Goal: Task Accomplishment & Management: Manage account settings

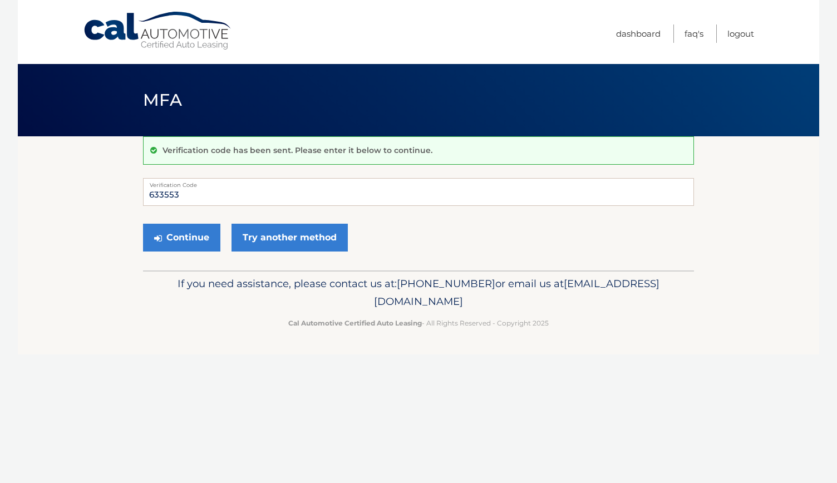
type input "633553"
click at [191, 219] on div "Continue Try another method" at bounding box center [418, 238] width 551 height 38
click at [191, 222] on div "Continue Try another method" at bounding box center [418, 238] width 551 height 38
click at [190, 229] on button "Continue" at bounding box center [181, 238] width 77 height 28
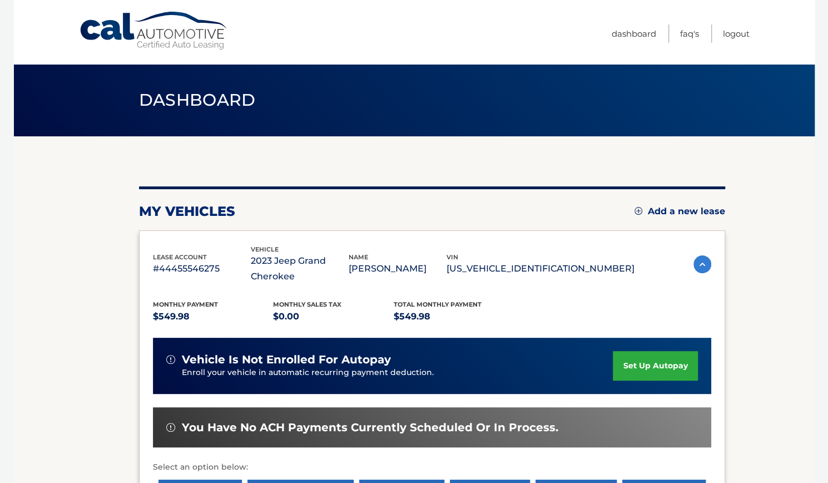
click at [763, 347] on section "my vehicles Add a new lease lease account #44455546275 vehicle 2023 Jeep Grand …" at bounding box center [414, 468] width 801 height 665
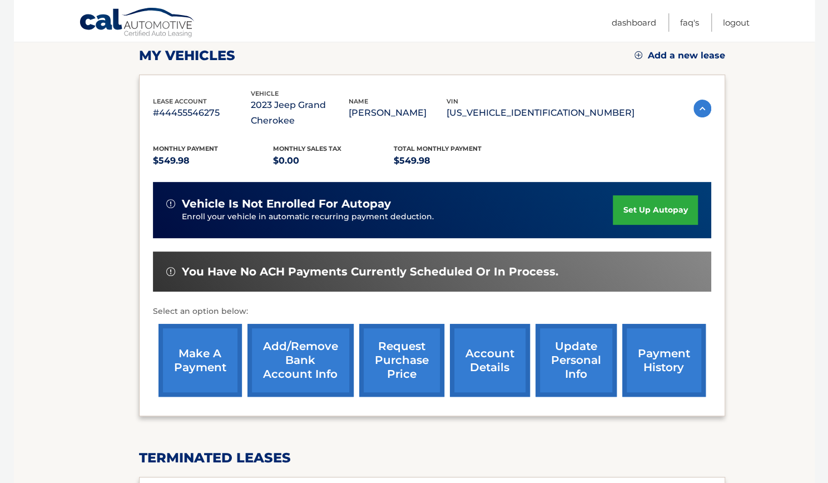
scroll to position [402, 0]
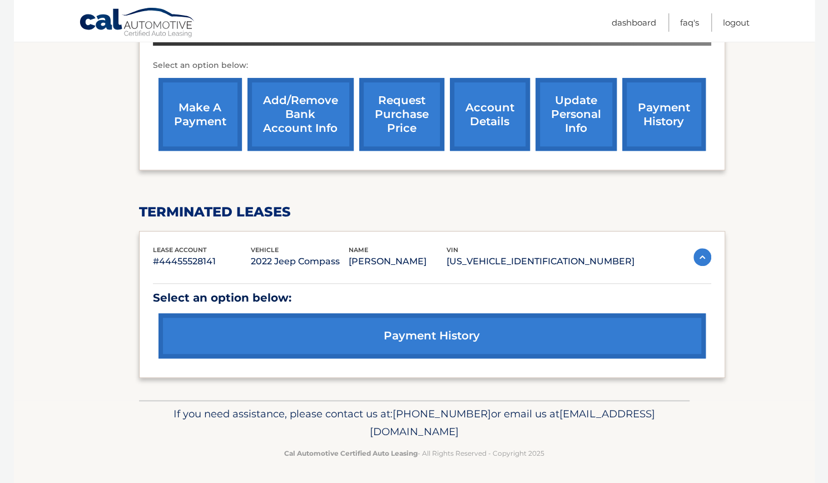
click at [780, 113] on section "my vehicles Add a new lease lease account #44455546275 vehicle 2023 Jeep Grand …" at bounding box center [414, 67] width 801 height 665
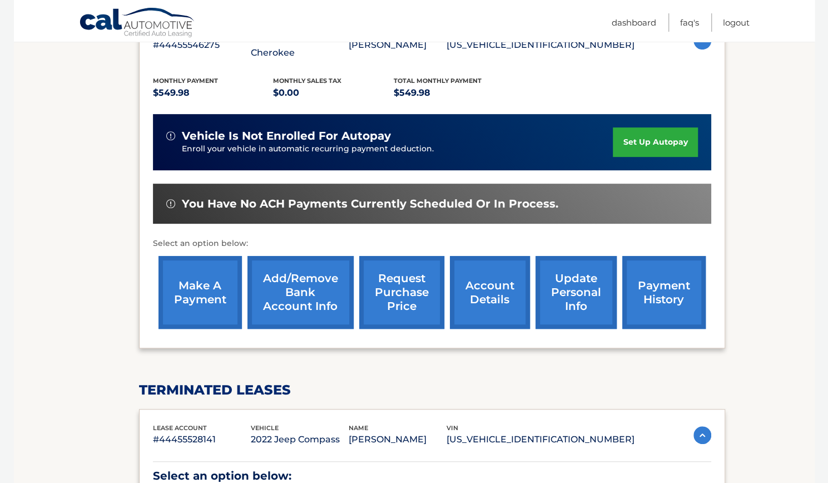
scroll to position [201, 0]
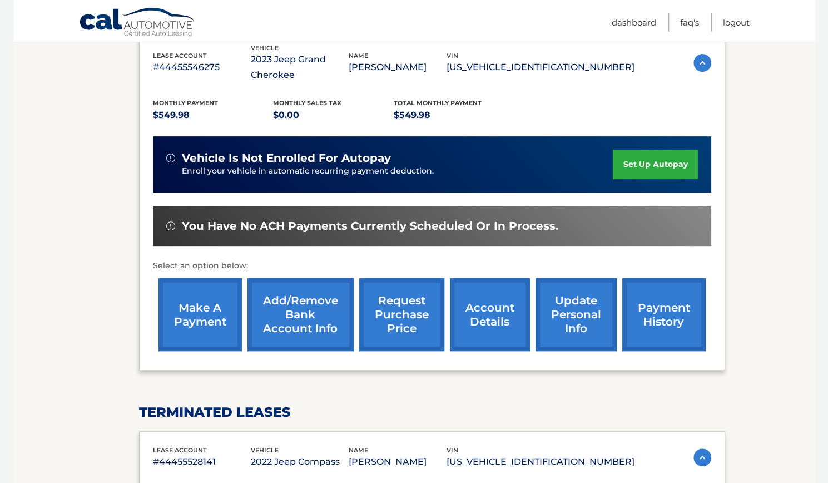
click at [214, 342] on link "make a payment" at bounding box center [200, 314] width 83 height 73
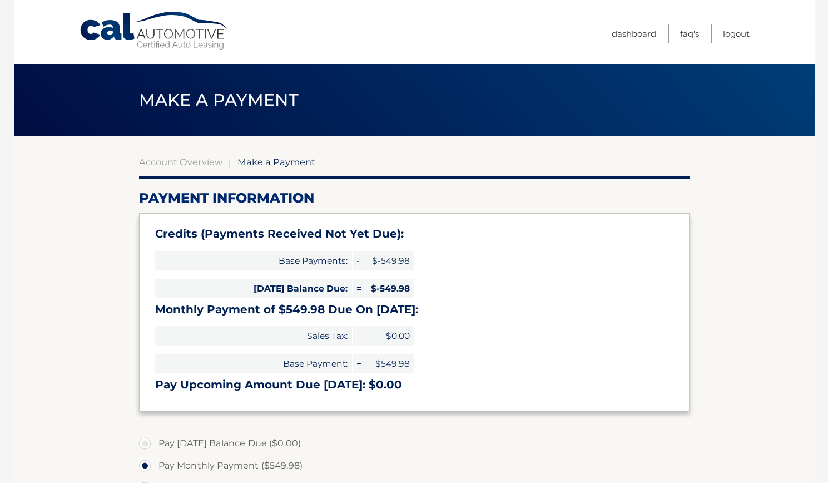
select select "NzU4NDU4NTYtZTQzNy00MzJhLWIyMmEtMmVhMTBhZmJjYThm"
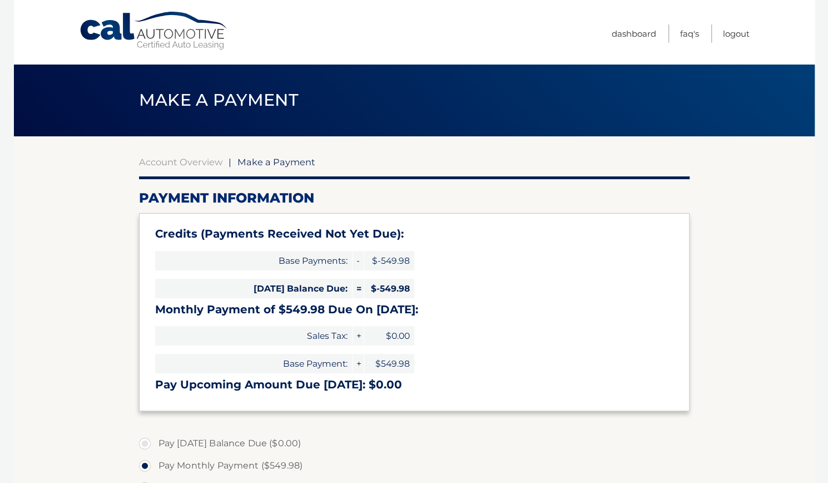
click at [762, 378] on section "Account Overview | Make a Payment Payment Information Credits (Payments Receive…" at bounding box center [414, 446] width 801 height 621
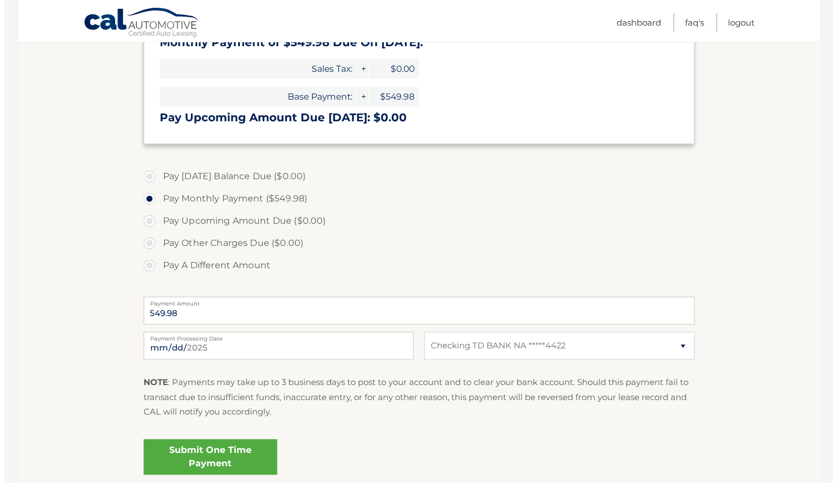
scroll to position [289, 0]
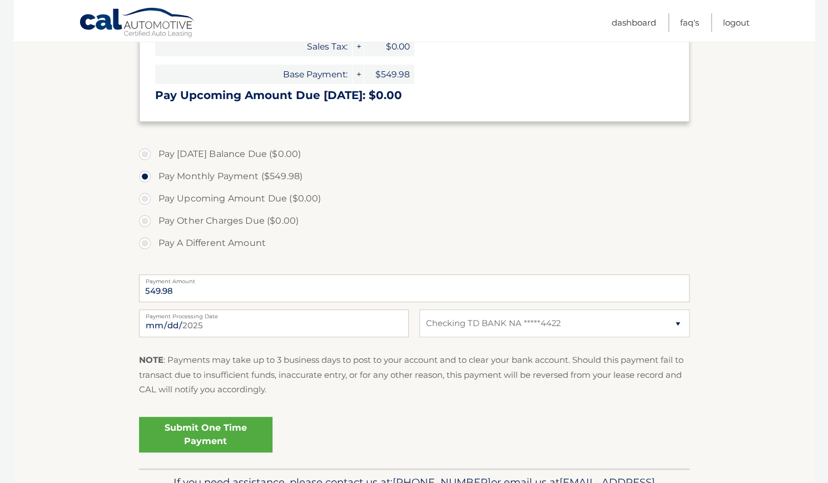
click at [223, 437] on link "Submit One Time Payment" at bounding box center [206, 435] width 134 height 36
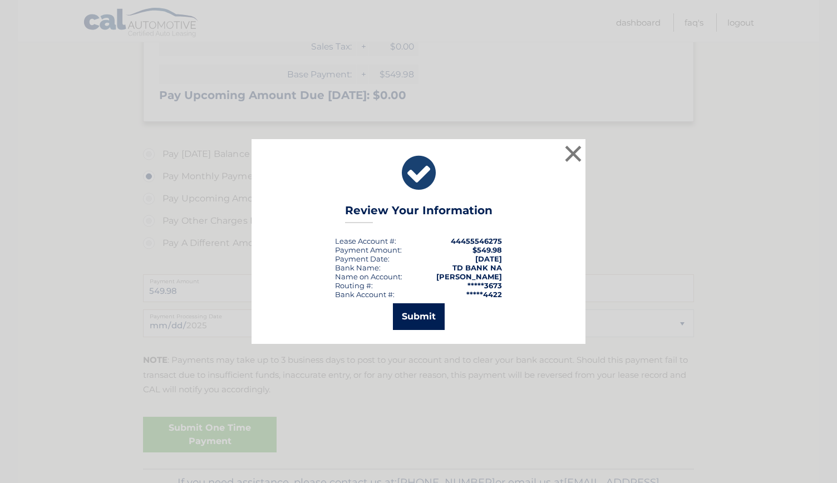
click at [424, 328] on button "Submit" at bounding box center [419, 316] width 52 height 27
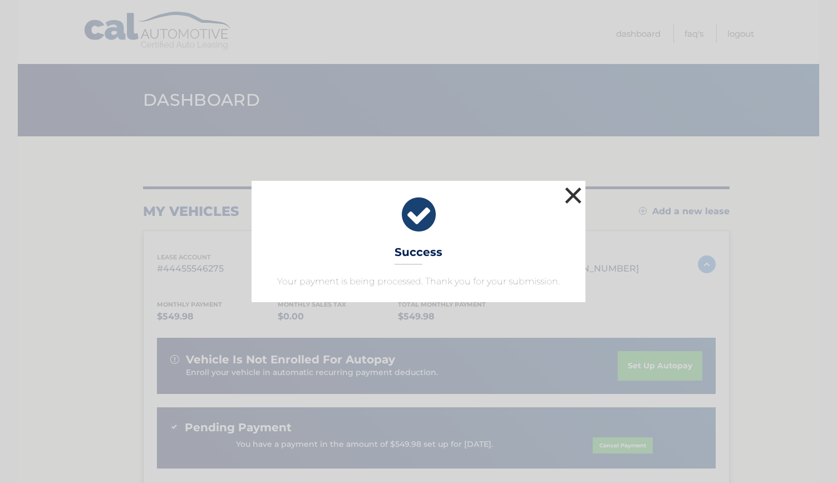
click at [575, 195] on button "×" at bounding box center [573, 195] width 22 height 22
